Goal: Task Accomplishment & Management: Use online tool/utility

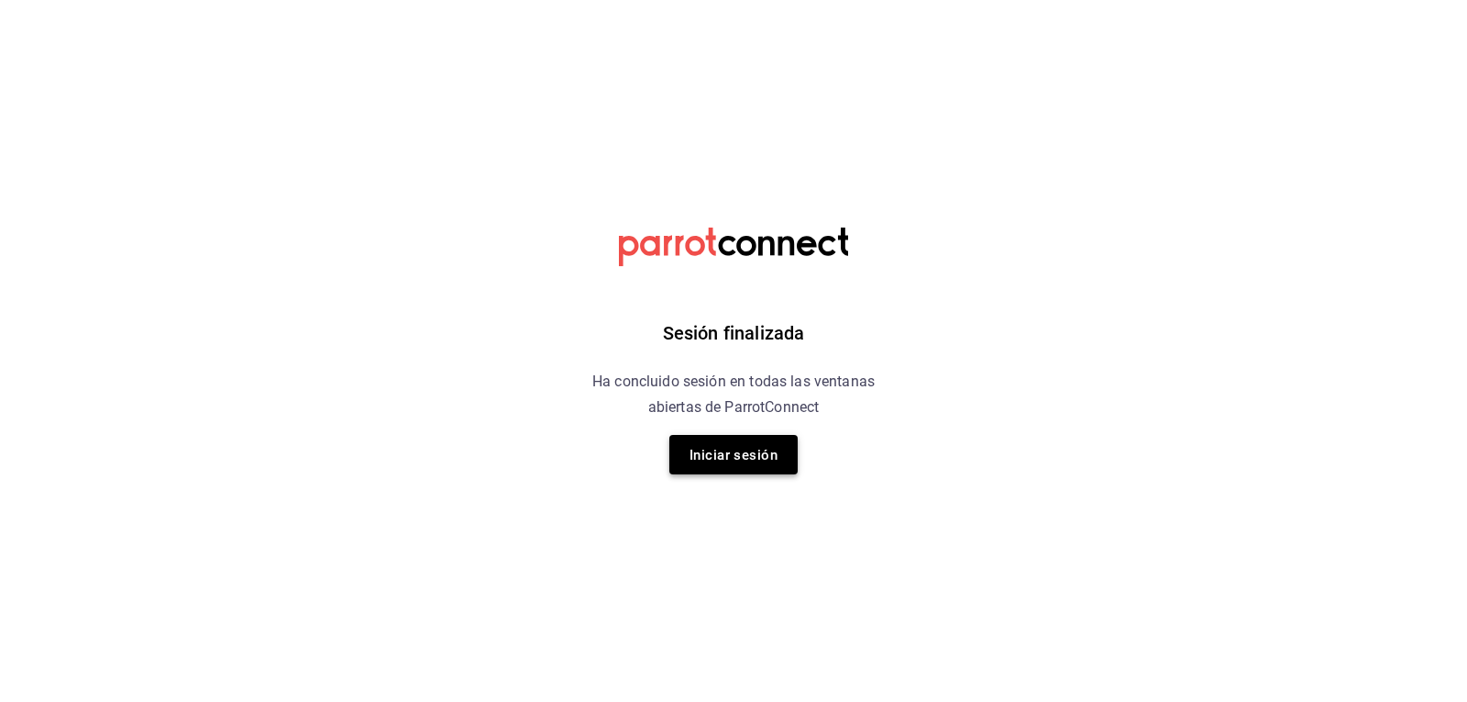
click at [757, 453] on font "Iniciar sesión" at bounding box center [734, 455] width 88 height 17
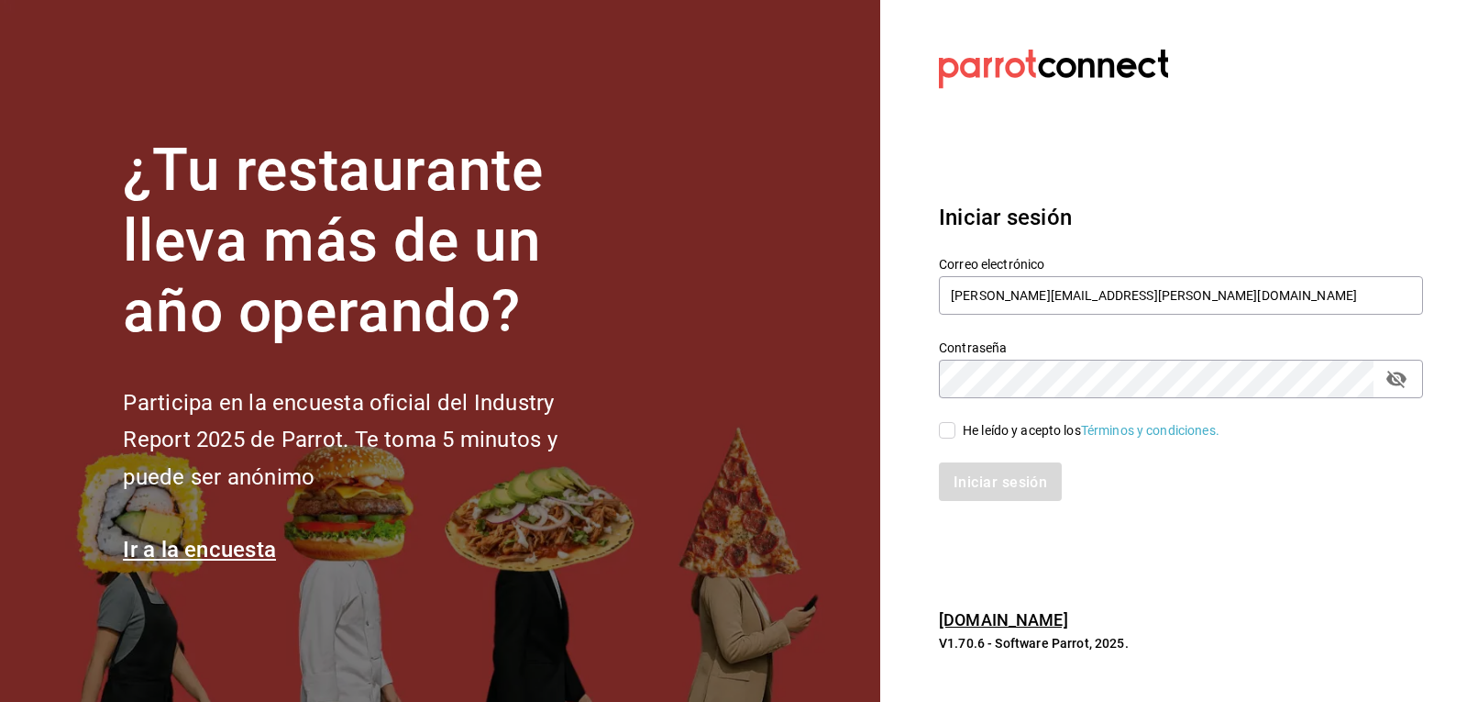
click at [949, 433] on input "He leído y acepto los Términos y condiciones." at bounding box center [947, 430] width 17 height 17
checkbox input "true"
click at [972, 478] on font "Iniciar sesión" at bounding box center [1002, 480] width 94 height 17
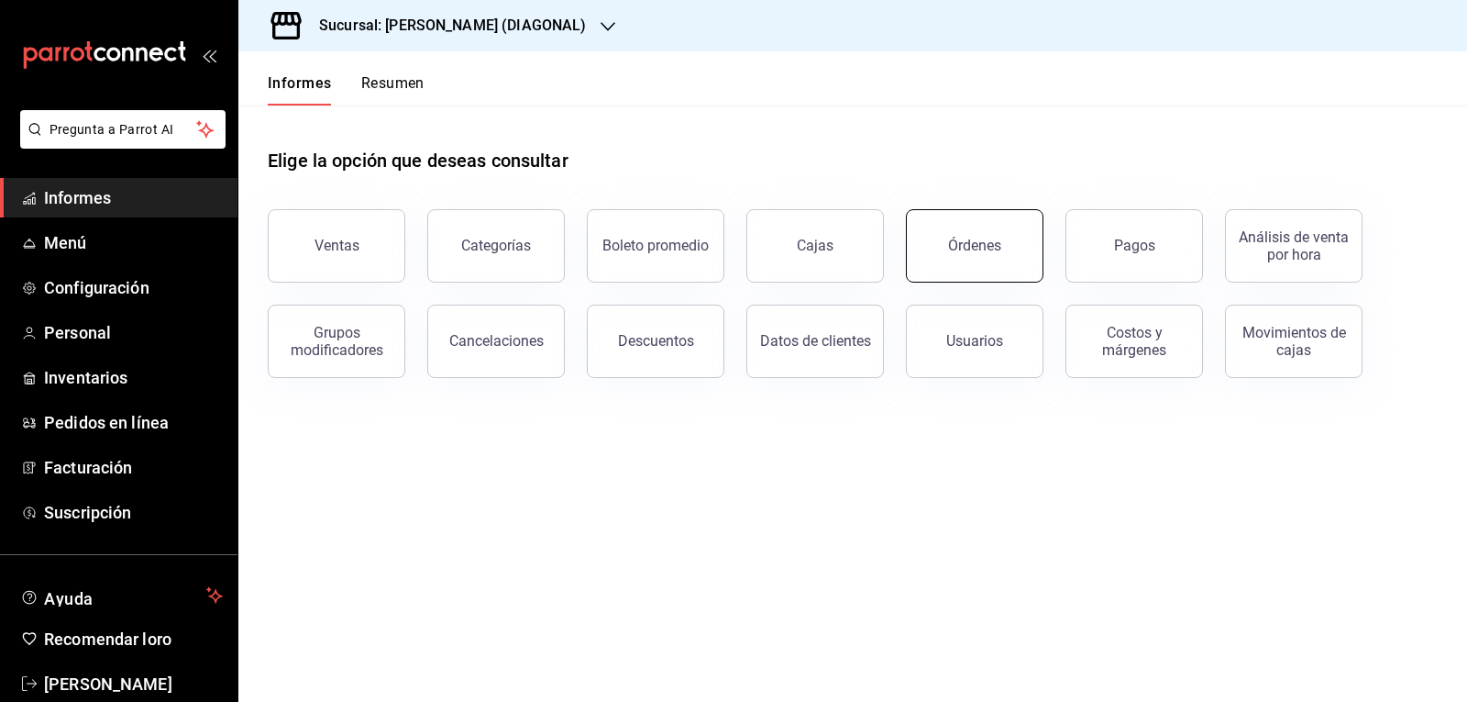
click at [979, 252] on font "Órdenes" at bounding box center [974, 245] width 53 height 17
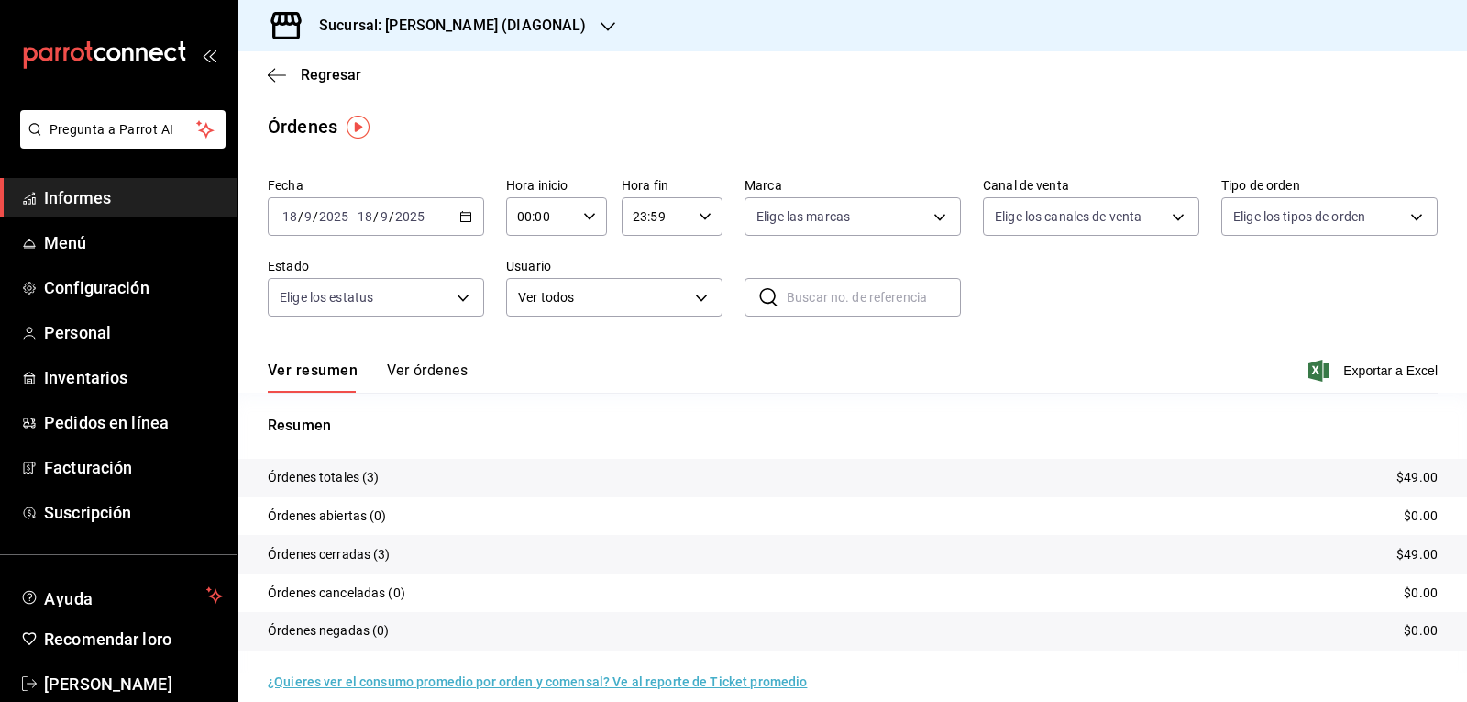
click at [469, 215] on \(Stroke\) "button" at bounding box center [465, 217] width 11 height 10
click at [392, 473] on span "Rango de fechas" at bounding box center [354, 478] width 142 height 19
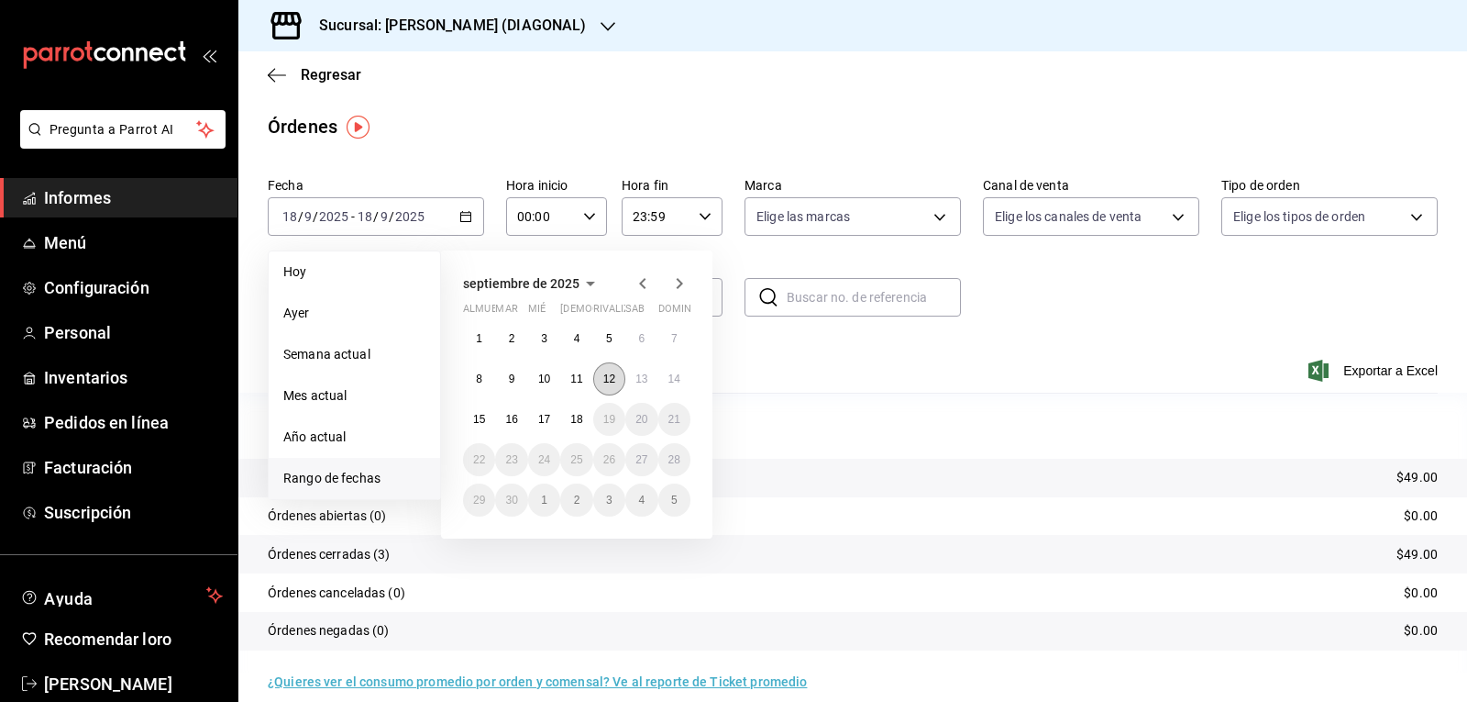
click at [613, 380] on font "12" at bounding box center [609, 378] width 12 height 13
click at [685, 377] on button "14" at bounding box center [674, 378] width 32 height 33
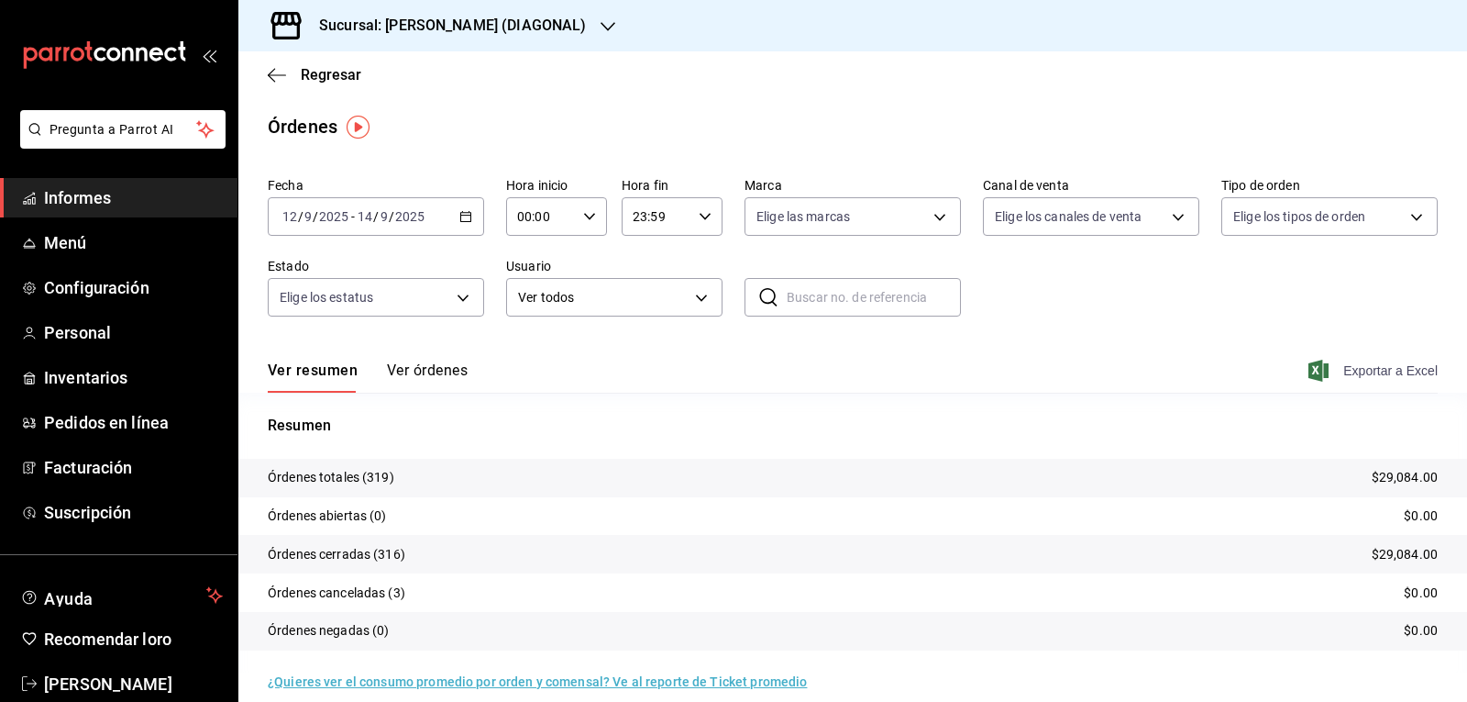
click at [1343, 366] on font "Exportar a Excel" at bounding box center [1390, 370] width 94 height 15
